Goal: Find specific page/section: Find specific page/section

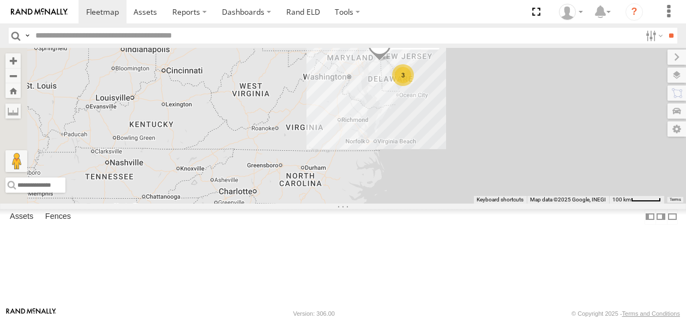
drag, startPoint x: 397, startPoint y: 288, endPoint x: 494, endPoint y: 179, distance: 145.9
click at [494, 179] on div "3 3 245048 [PERSON_NAME]" at bounding box center [343, 125] width 686 height 155
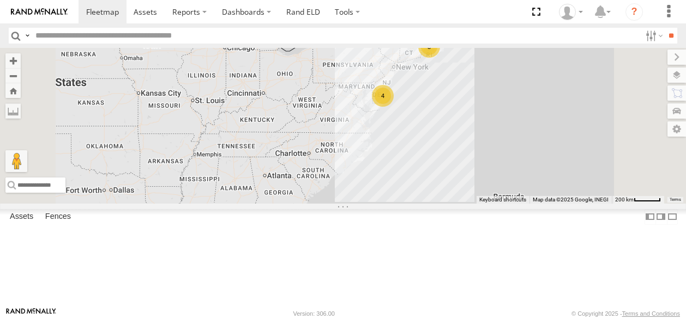
click at [0, 0] on div "245048 Charles" at bounding box center [0, 0] width 0 height 0
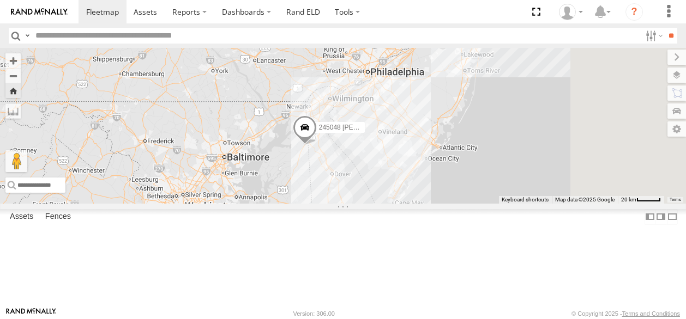
drag, startPoint x: 664, startPoint y: 131, endPoint x: 462, endPoint y: 199, distance: 213.2
click at [463, 201] on div "245048 [PERSON_NAME]" at bounding box center [343, 125] width 686 height 155
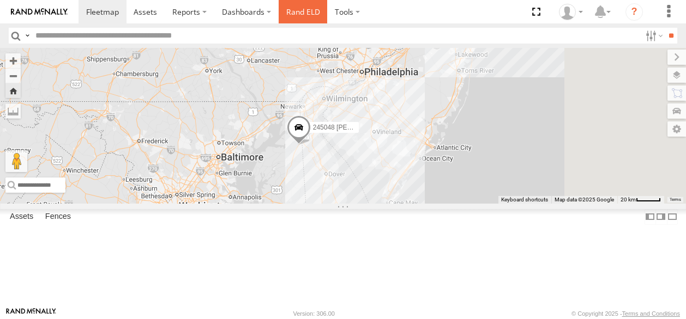
click at [298, 14] on link "Rand ELD" at bounding box center [303, 11] width 49 height 23
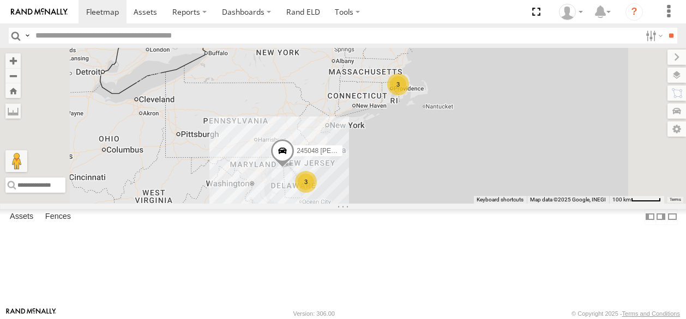
click at [0, 0] on link at bounding box center [0, 0] width 0 height 0
